Goal: Find specific page/section

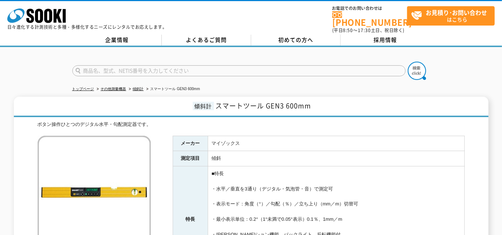
scroll to position [55, 0]
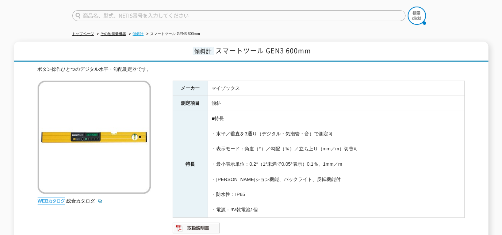
click at [134, 32] on link "傾斜計" at bounding box center [138, 34] width 11 height 4
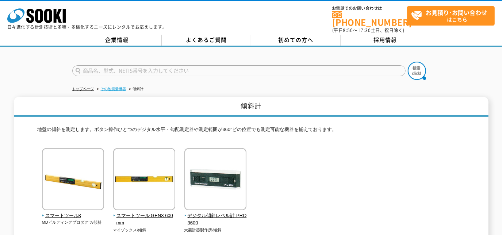
click at [116, 87] on link "その他測量機器" at bounding box center [114, 89] width 26 height 4
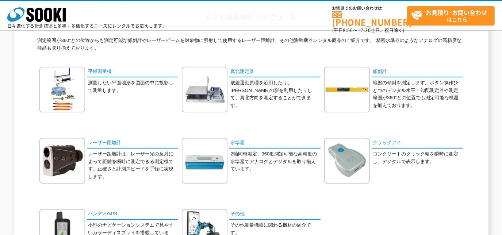
scroll to position [111, 0]
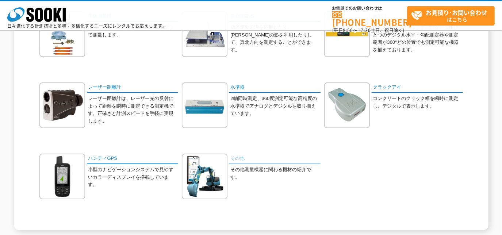
click at [234, 158] on link "その他" at bounding box center [274, 159] width 91 height 11
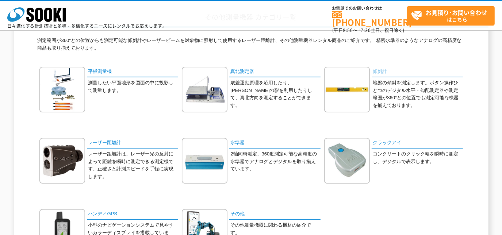
click at [387, 74] on link "傾斜計" at bounding box center [416, 72] width 91 height 11
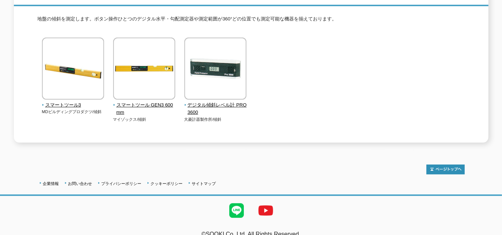
scroll to position [55, 0]
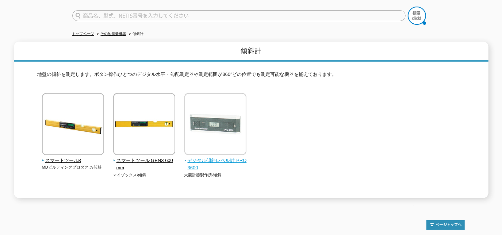
click at [226, 118] on img at bounding box center [215, 125] width 62 height 64
